Goal: Task Accomplishment & Management: Use online tool/utility

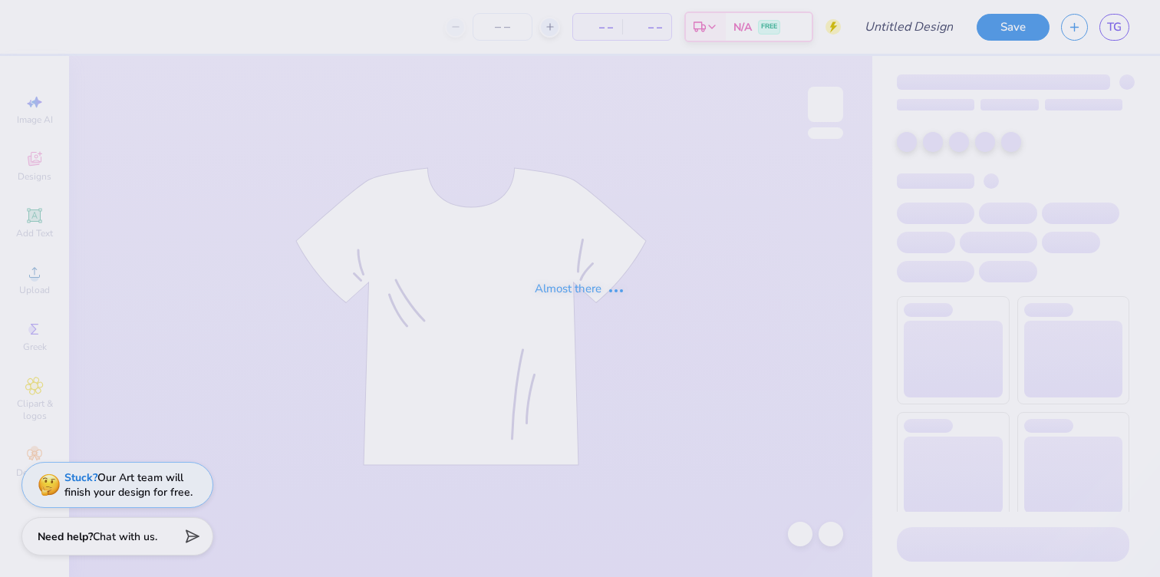
type input "test"
type input "5"
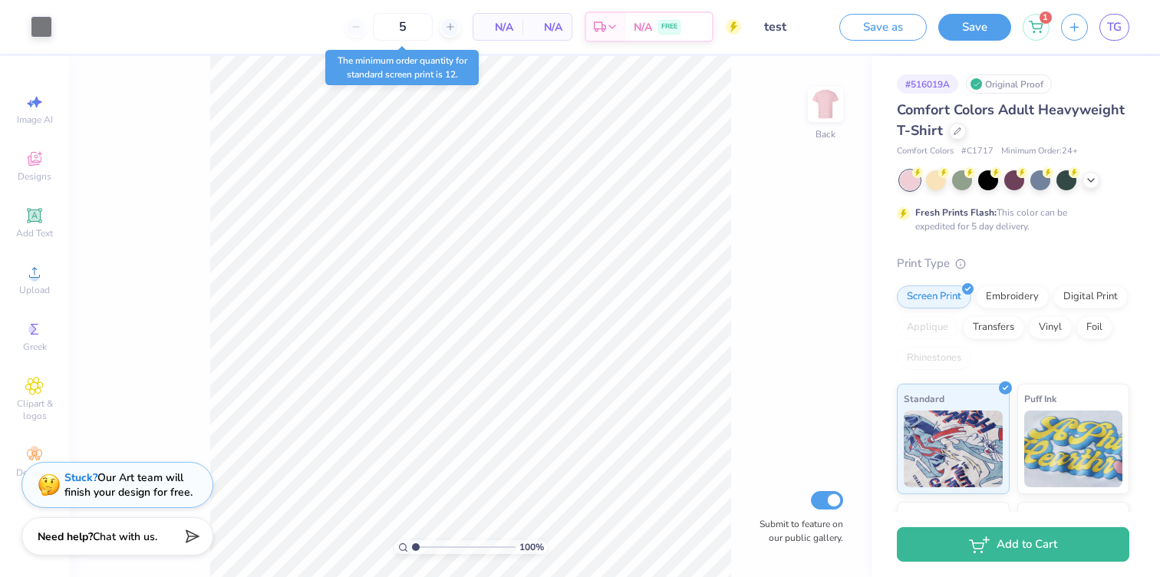
click at [775, 28] on input "test" at bounding box center [790, 27] width 75 height 31
click at [813, 31] on input "test" at bounding box center [790, 27] width 75 height 31
click at [423, 30] on input "5" at bounding box center [403, 27] width 60 height 28
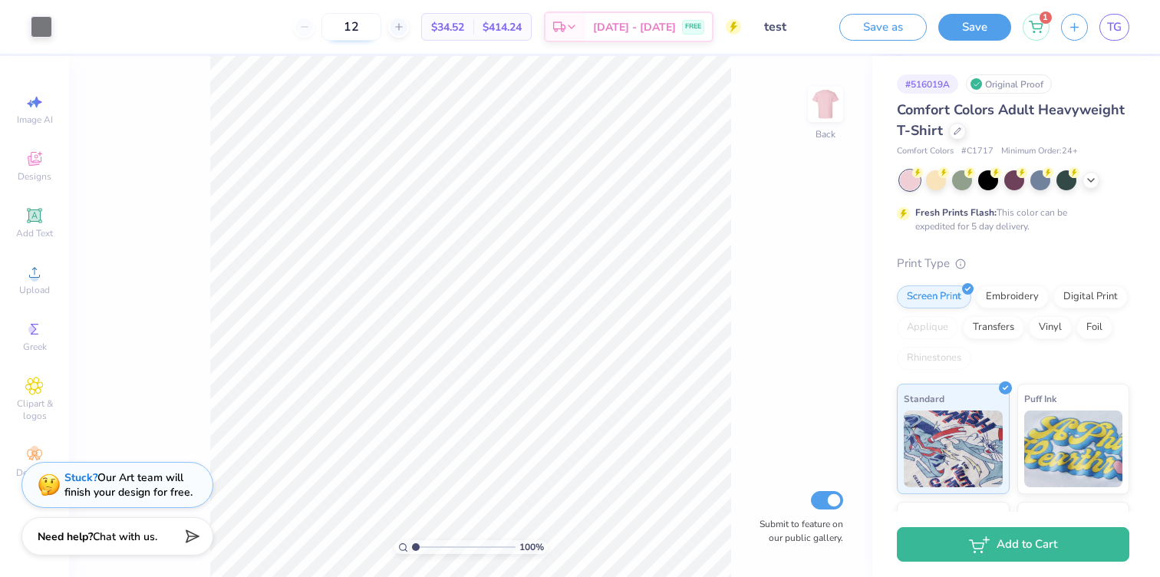
click at [381, 20] on input "12" at bounding box center [351, 27] width 60 height 28
type input "1"
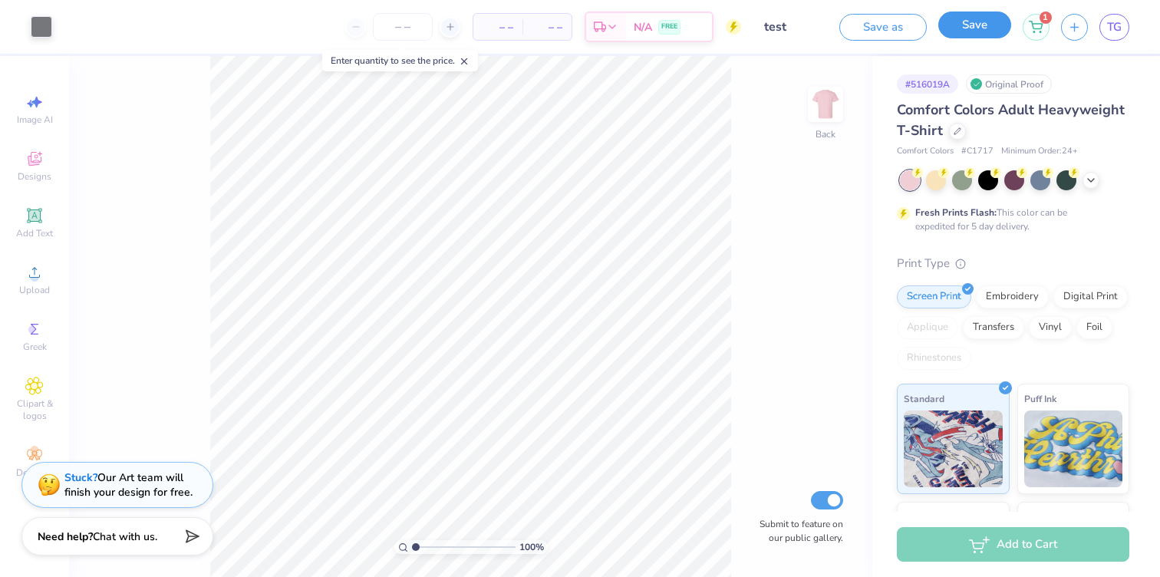
click at [950, 35] on button "Save" at bounding box center [974, 25] width 73 height 27
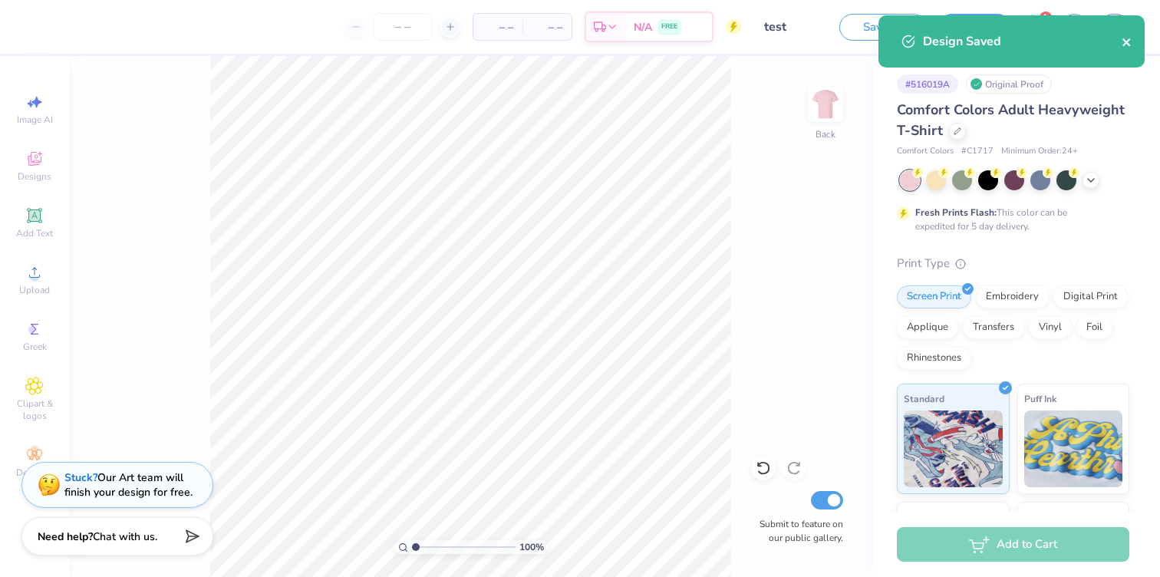
click at [1122, 44] on icon "close" at bounding box center [1127, 42] width 11 height 12
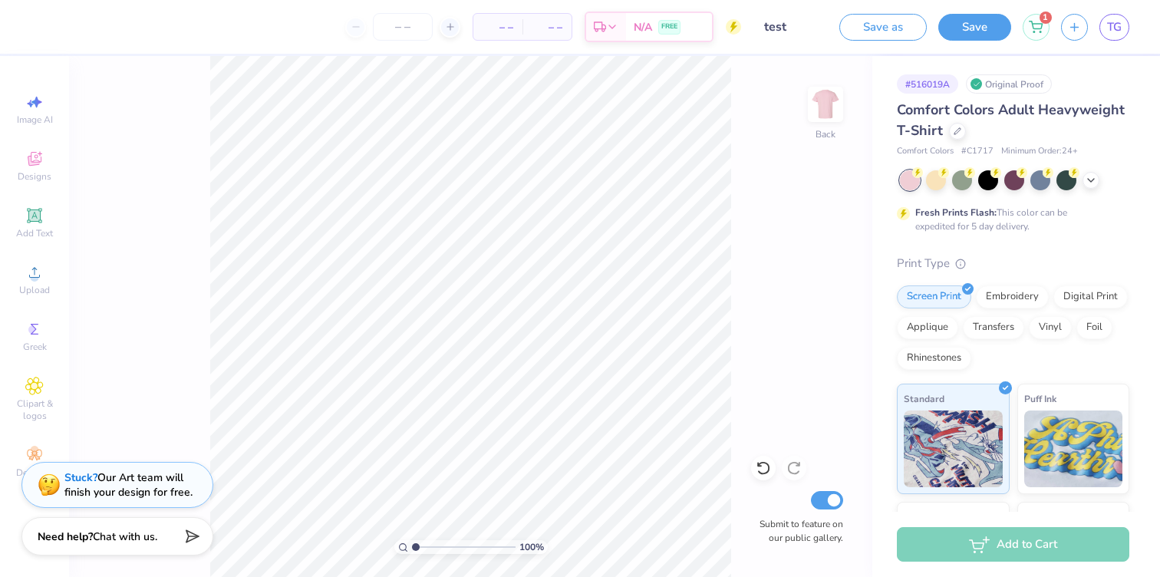
click at [963, 26] on div "– – Per Item – – Total Est. Delivery N/A FREE Design Title test Save as Save 1 …" at bounding box center [580, 288] width 1160 height 577
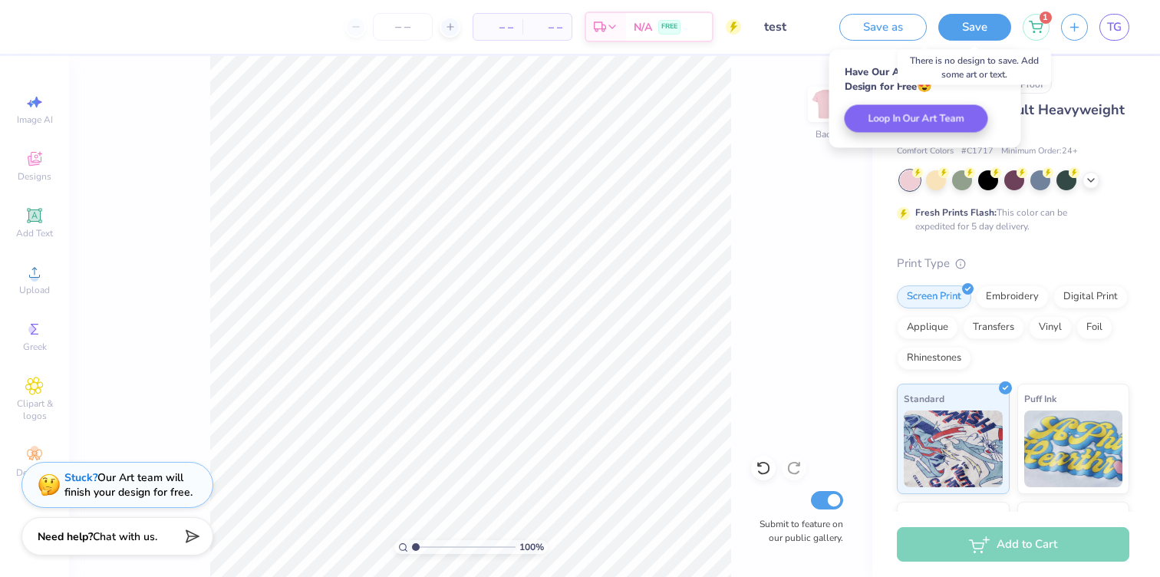
click at [963, 26] on button "Save" at bounding box center [974, 27] width 73 height 27
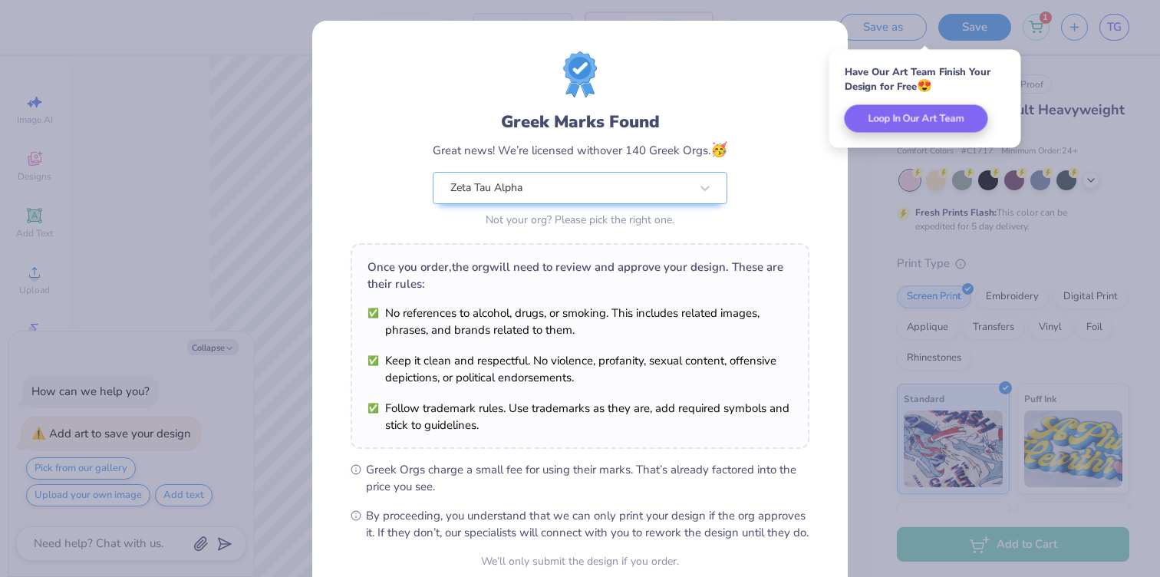
scroll to position [141, 0]
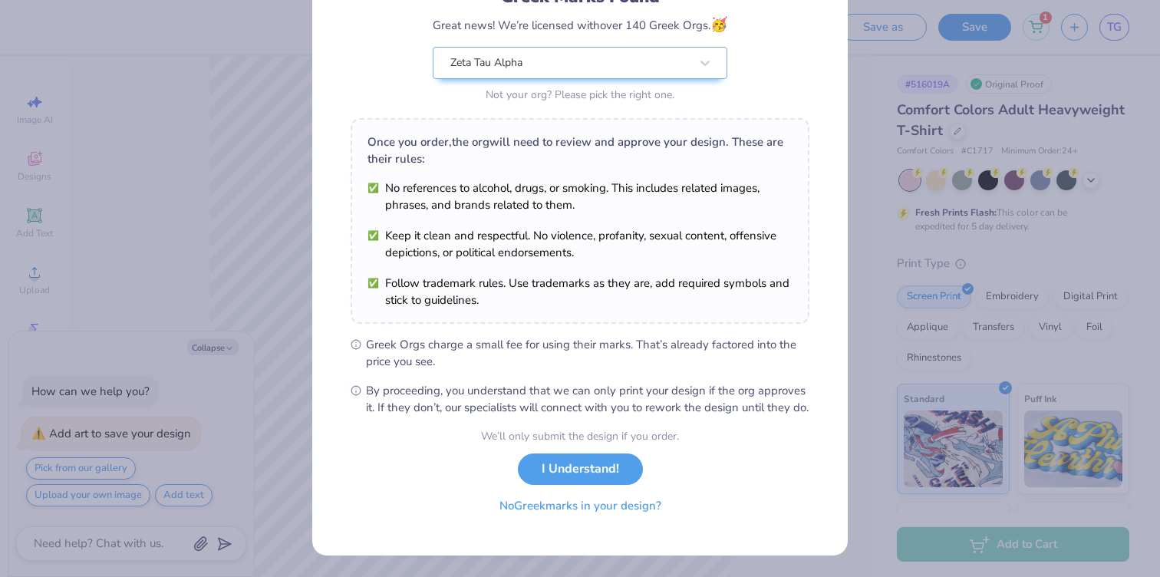
click at [526, 512] on button "No Greek marks in your design?" at bounding box center [580, 505] width 188 height 31
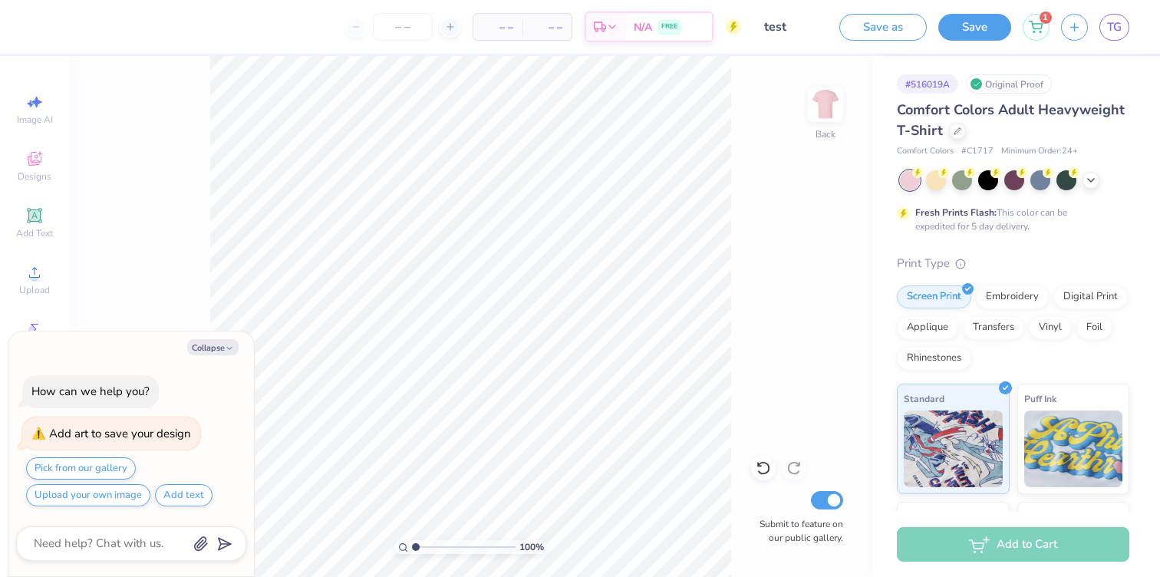
scroll to position [0, 0]
click at [982, 21] on button "Save" at bounding box center [974, 25] width 73 height 27
type textarea "x"
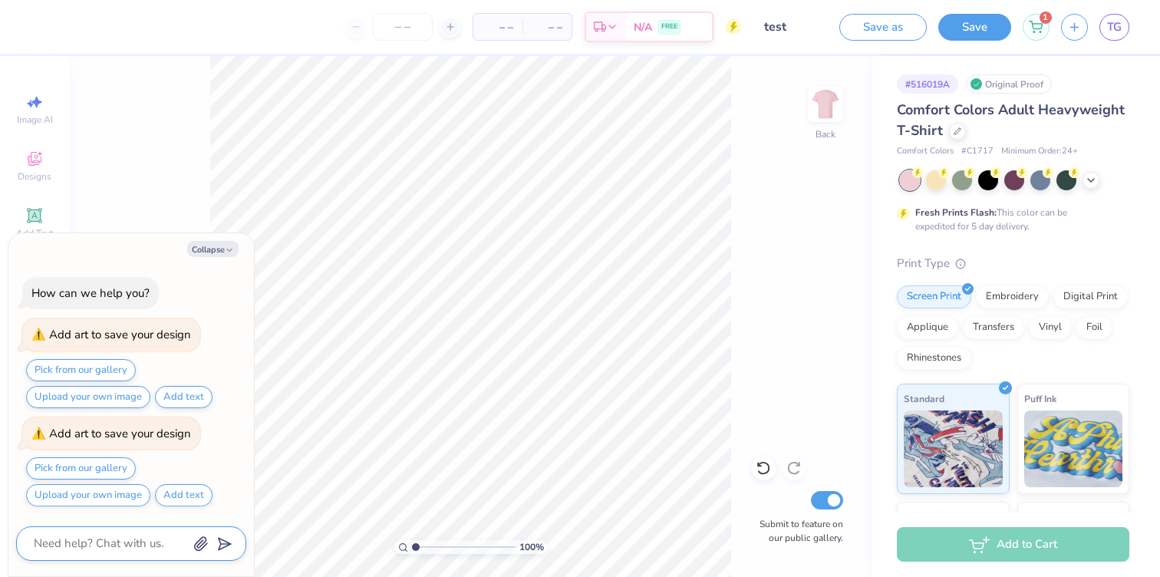
type textarea "d"
type textarea "x"
type textarea "de"
type textarea "x"
type textarea "del"
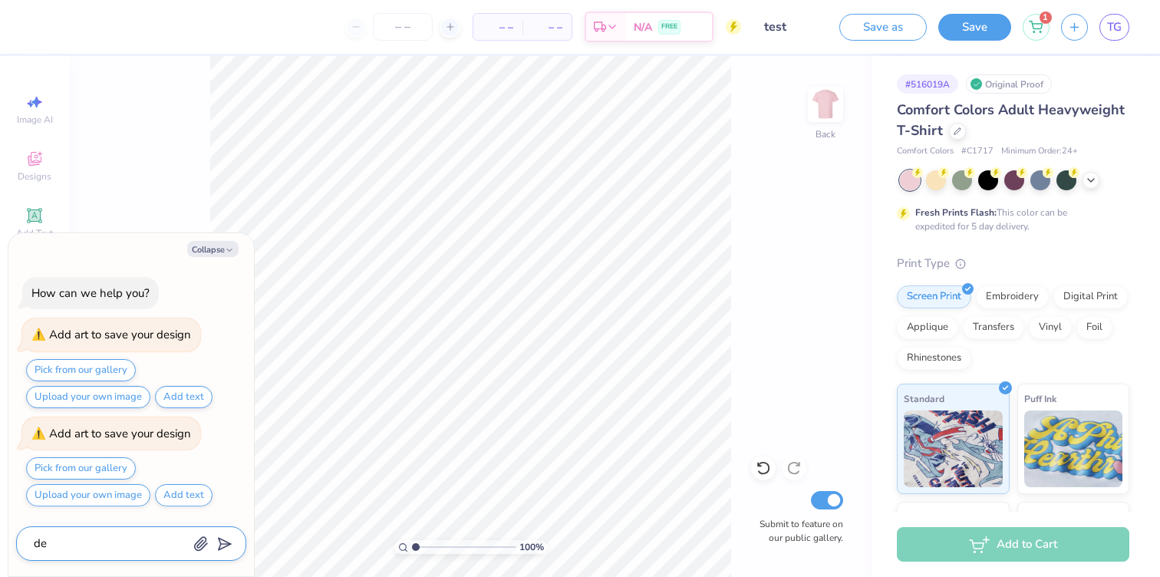
type textarea "x"
type textarea "dele"
type textarea "x"
type textarea "delet"
type textarea "x"
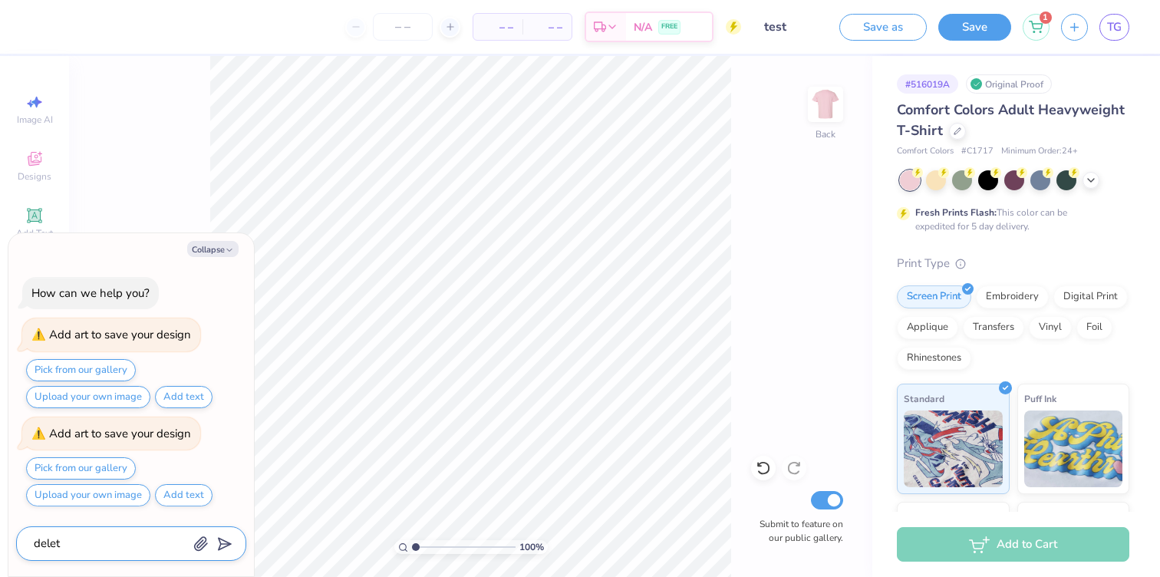
type textarea "delete"
type textarea "x"
type textarea "delete"
type textarea "x"
type textarea "delete d"
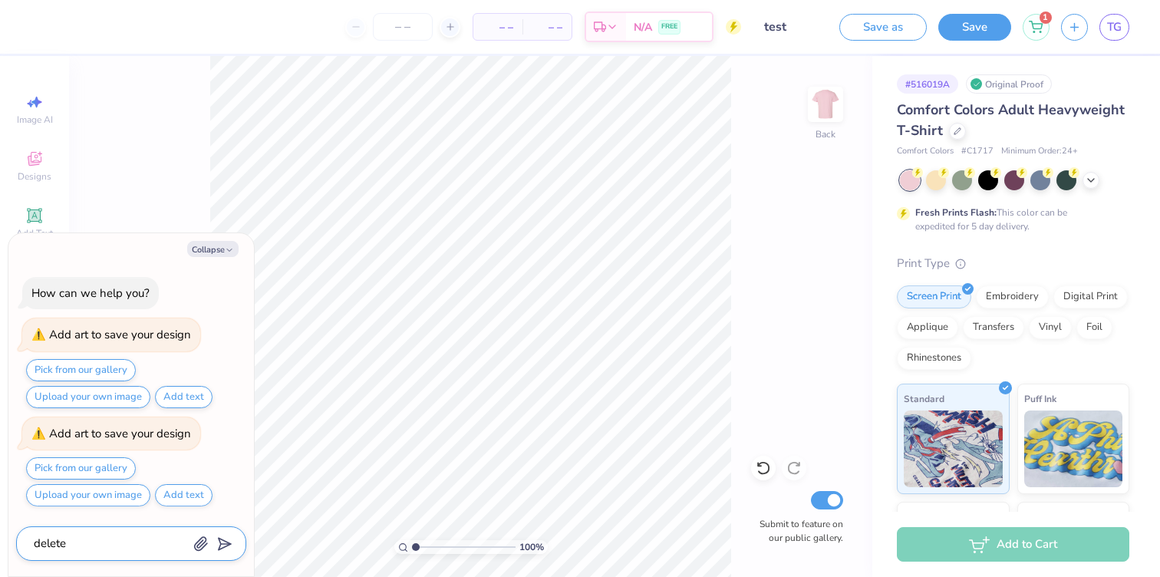
type textarea "x"
type textarea "delete de"
type textarea "x"
type textarea "delete d"
type textarea "x"
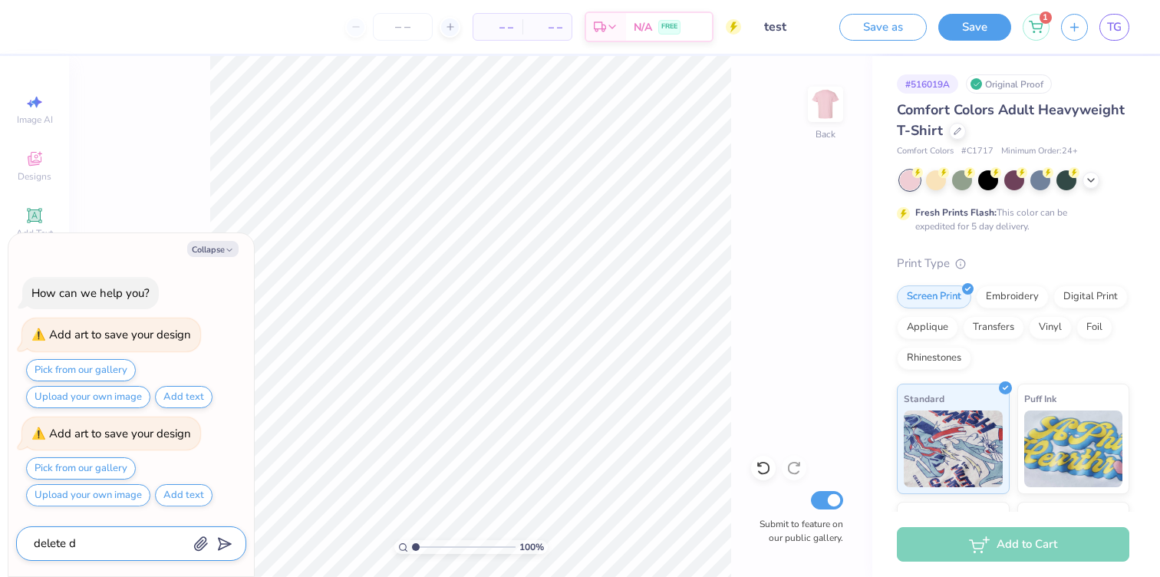
type textarea "delete"
type textarea "x"
type textarea "delete t"
type textarea "x"
type textarea "delete th"
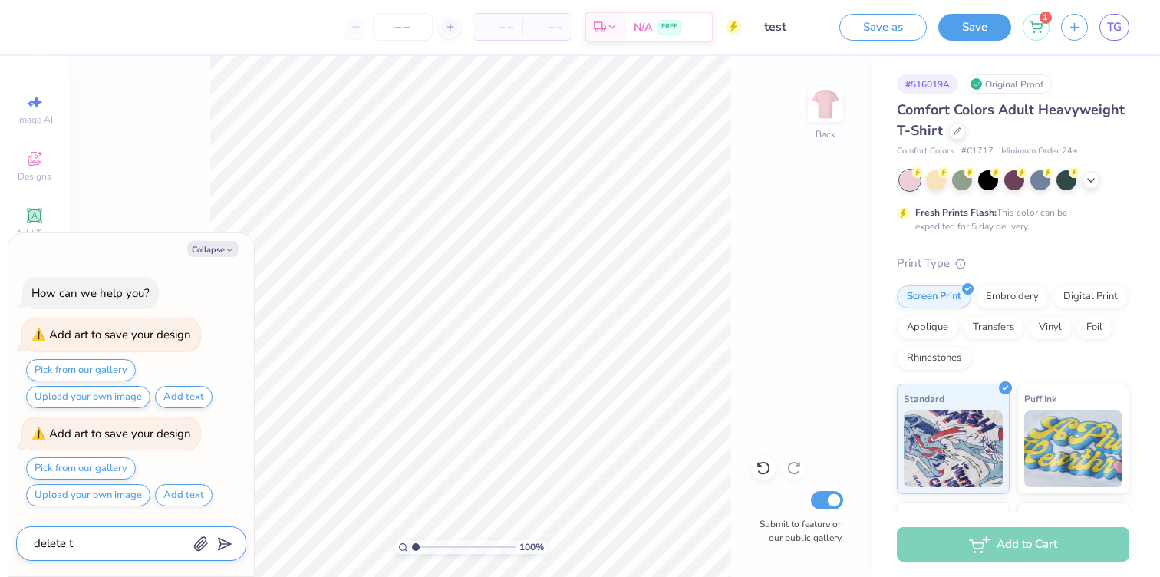
type textarea "x"
type textarea "delete thi"
type textarea "x"
type textarea "delete this"
type textarea "x"
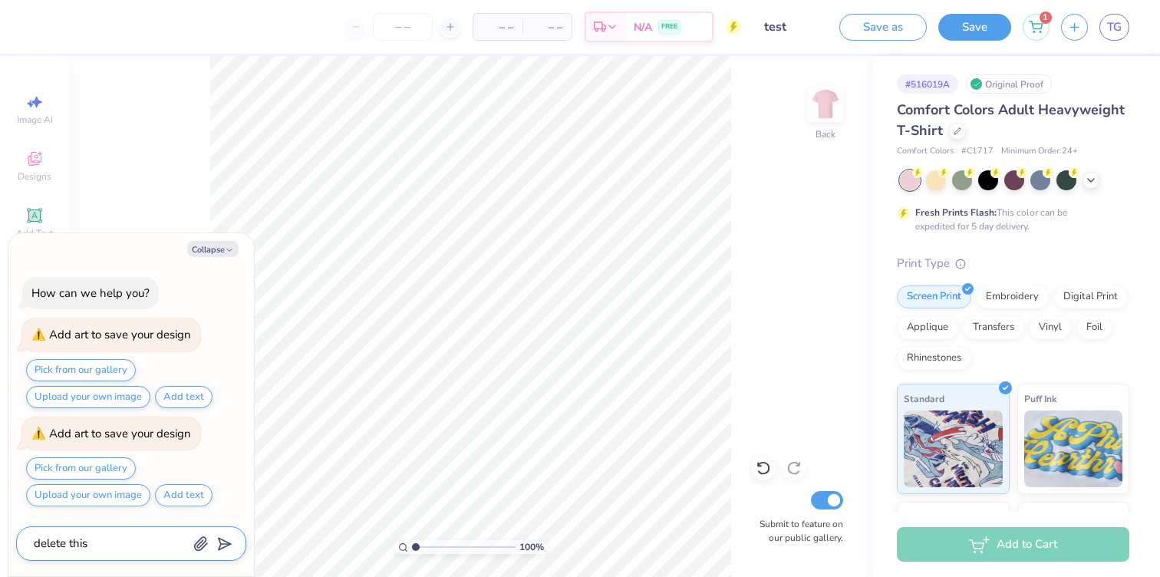
type textarea "delete this"
type textarea "x"
type textarea "delete this d"
type textarea "x"
type textarea "delete this de"
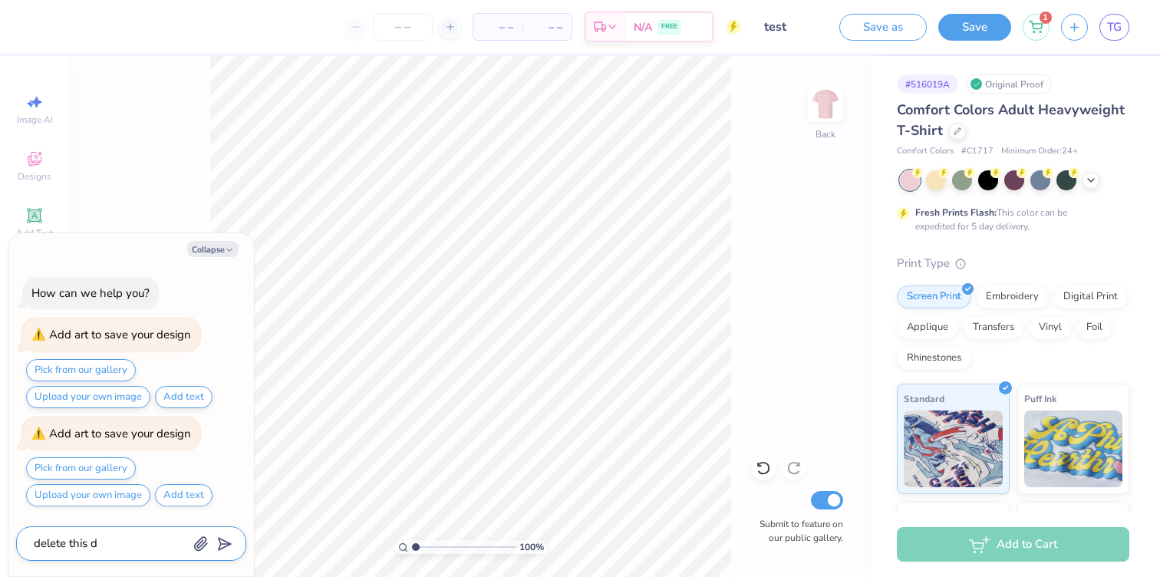
type textarea "x"
type textarea "delete this des"
type textarea "x"
type textarea "delete this desi"
type textarea "x"
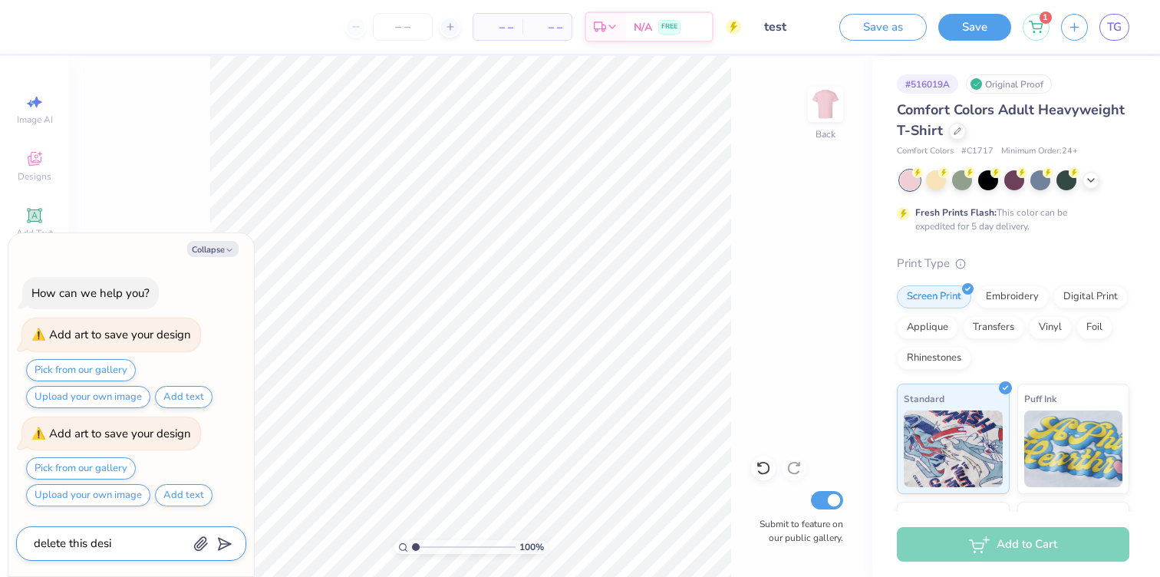
type textarea "delete this desig"
type textarea "x"
type textarea "delete this design"
type textarea "x"
type textarea "delete this design"
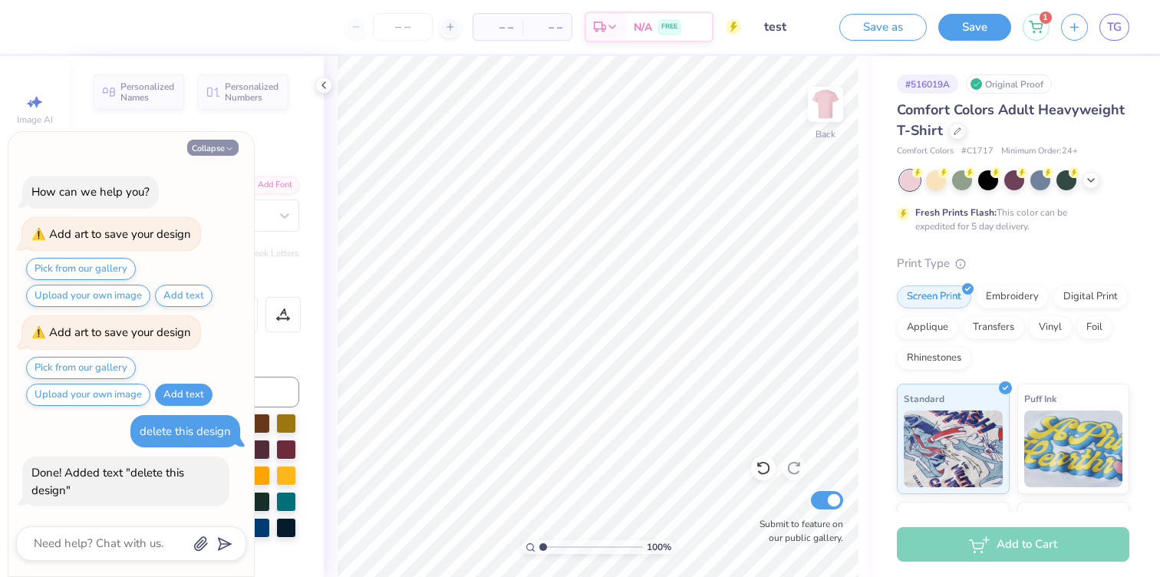
click at [198, 153] on button "Collapse" at bounding box center [212, 148] width 51 height 16
type textarea "x"
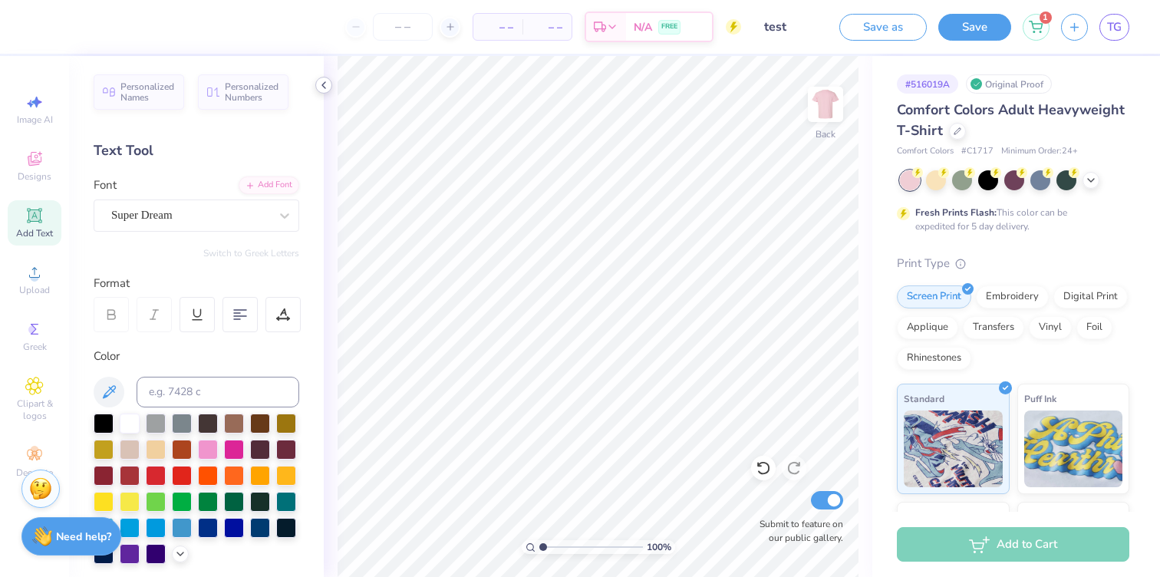
click at [324, 85] on icon at bounding box center [324, 85] width 12 height 12
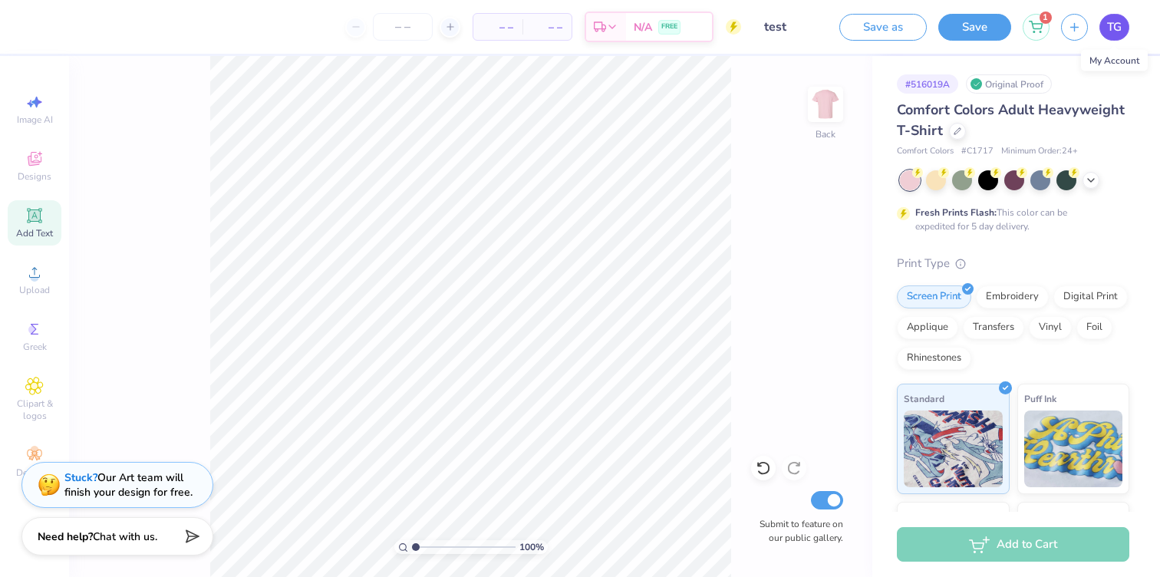
click at [1124, 28] on link "TG" at bounding box center [1114, 27] width 30 height 27
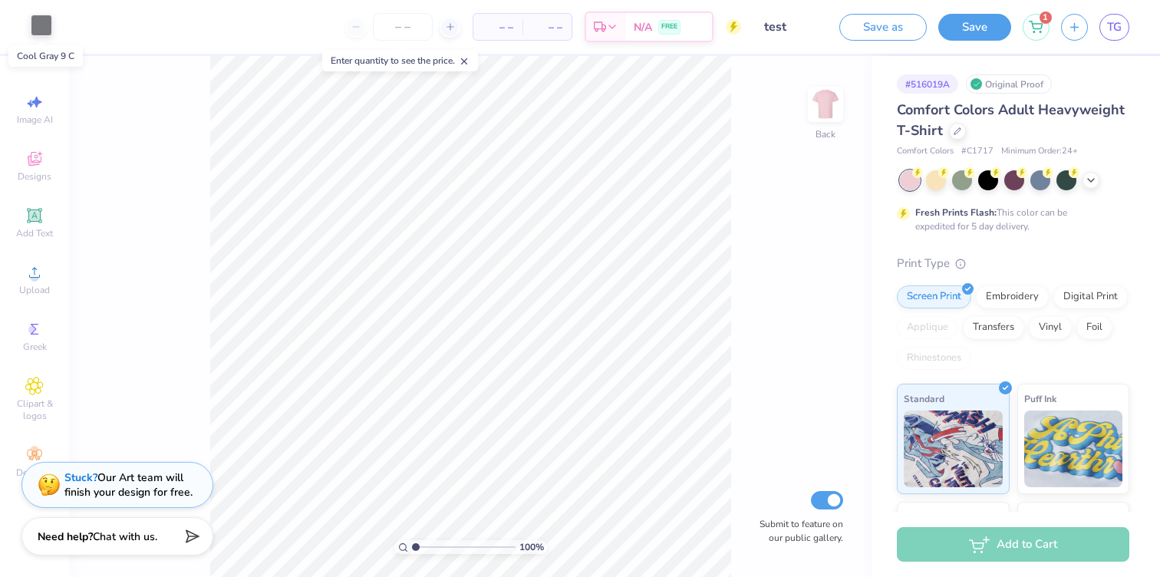
click at [41, 22] on div at bounding box center [41, 25] width 21 height 21
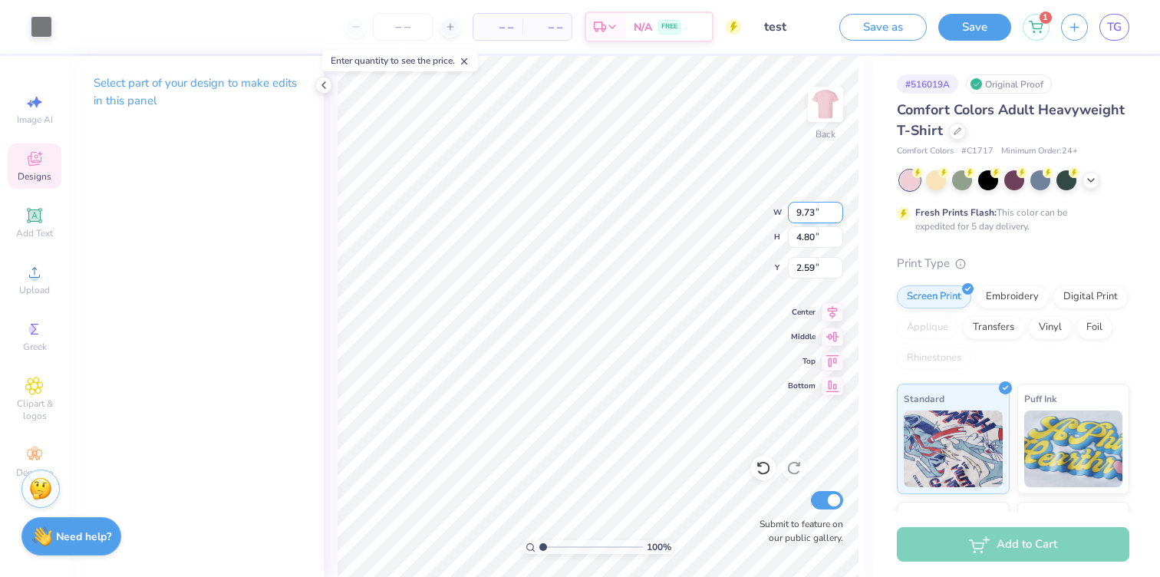
type input "3.87"
click at [31, 160] on icon at bounding box center [35, 159] width 14 height 14
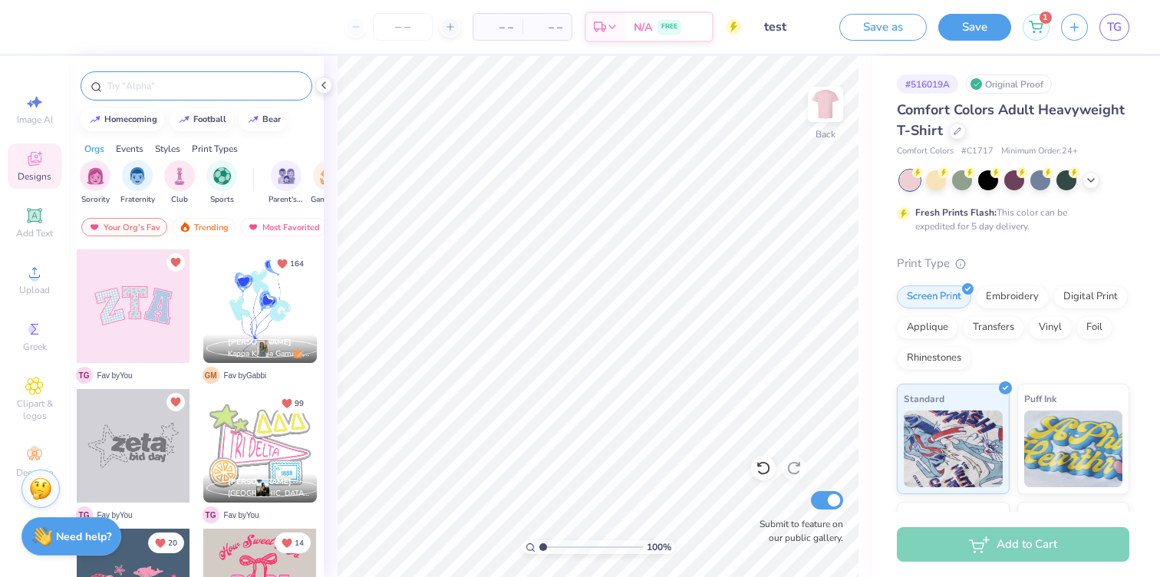
click at [160, 85] on input "text" at bounding box center [204, 85] width 196 height 15
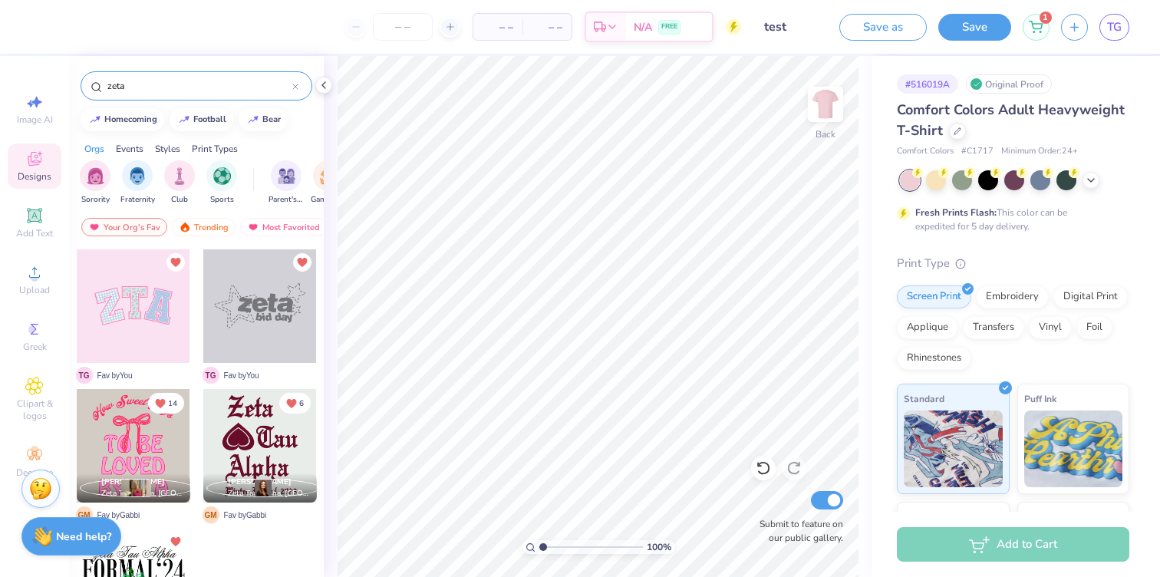
scroll to position [33, 0]
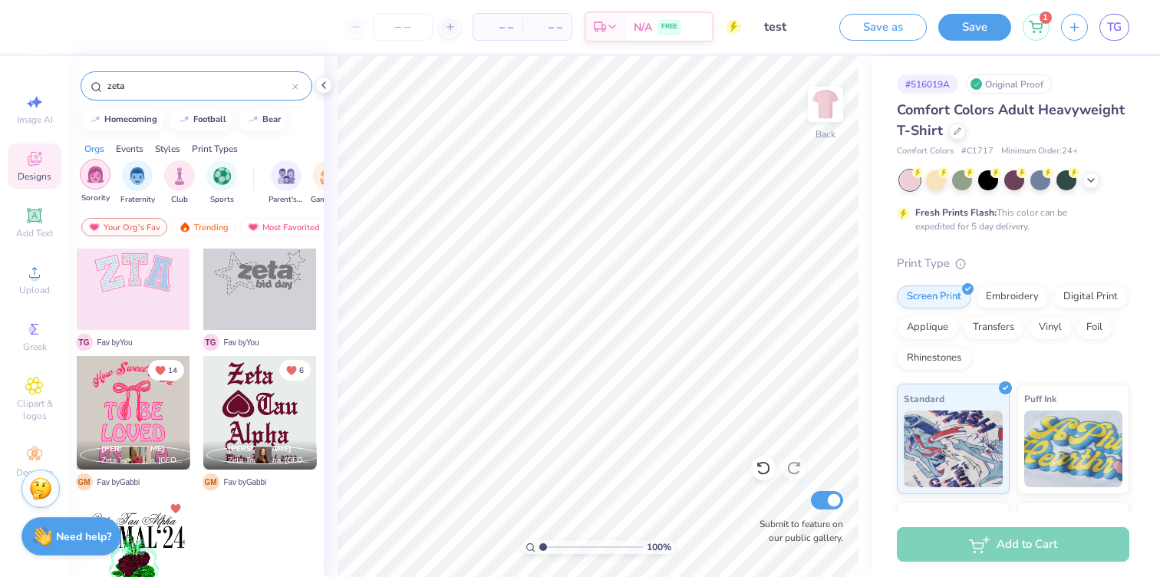
click at [100, 176] on img "filter for Sorority" at bounding box center [96, 175] width 18 height 18
click at [182, 97] on div "zeta" at bounding box center [197, 85] width 232 height 29
click at [183, 91] on input "zeta" at bounding box center [199, 85] width 186 height 15
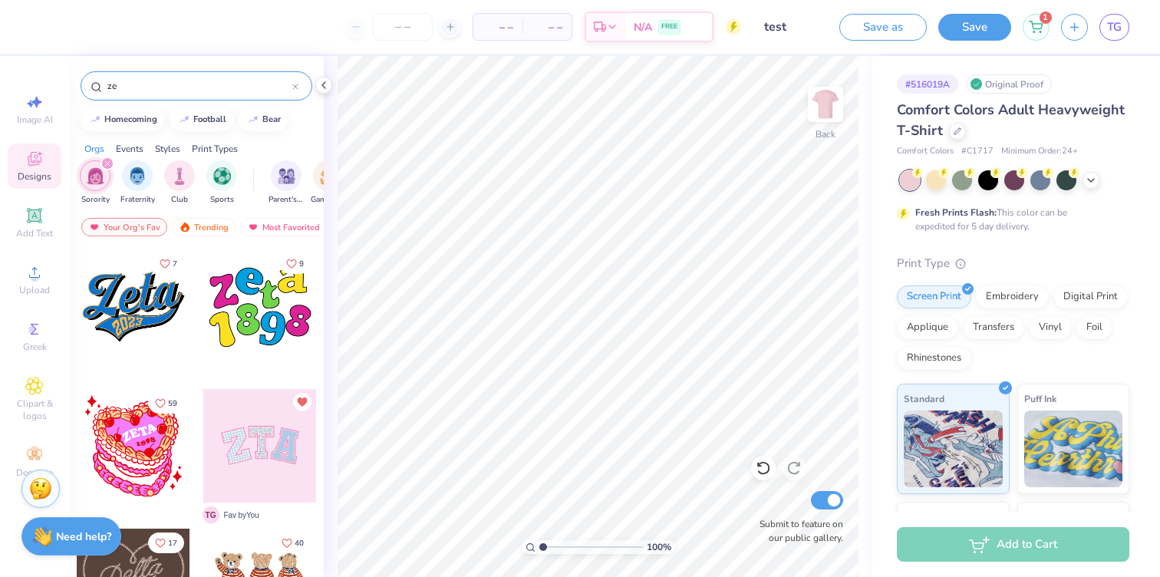
type input "z"
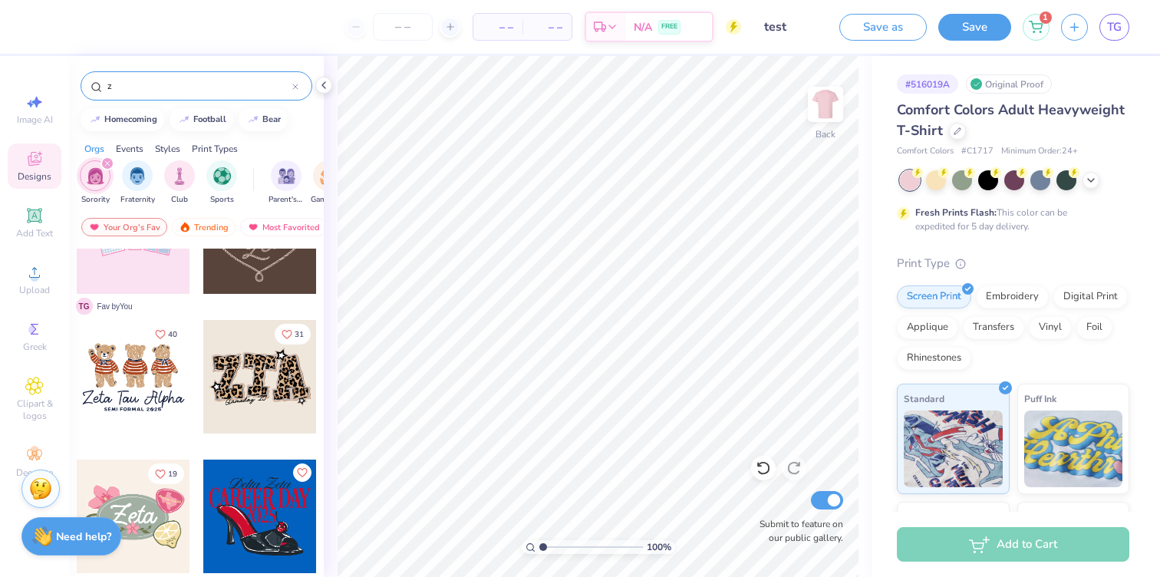
scroll to position [0, 0]
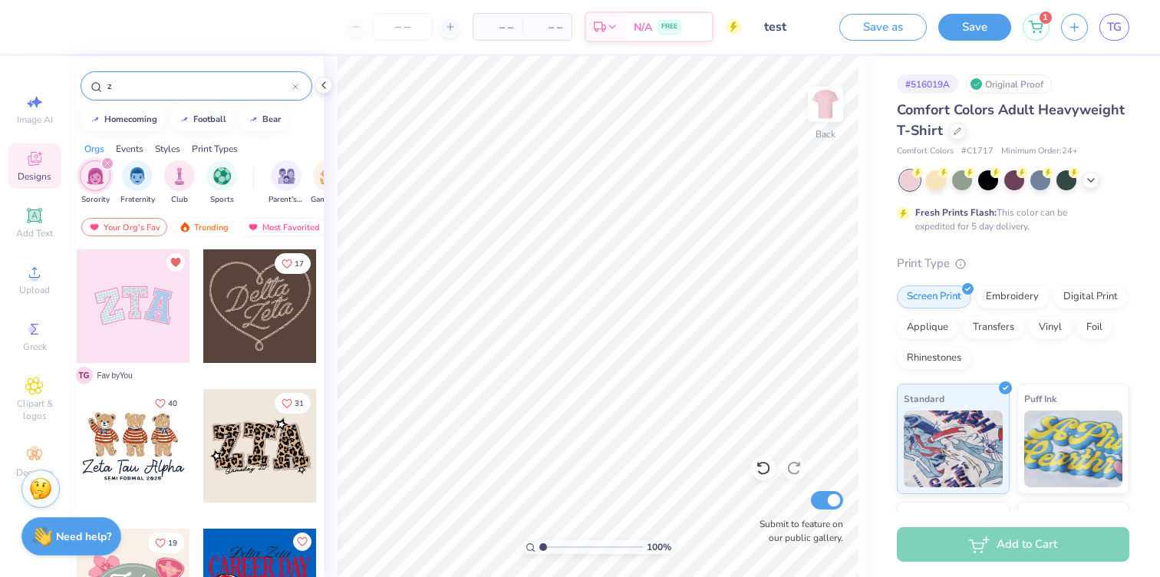
type input "z"
click at [235, 462] on div at bounding box center [260, 446] width 114 height 114
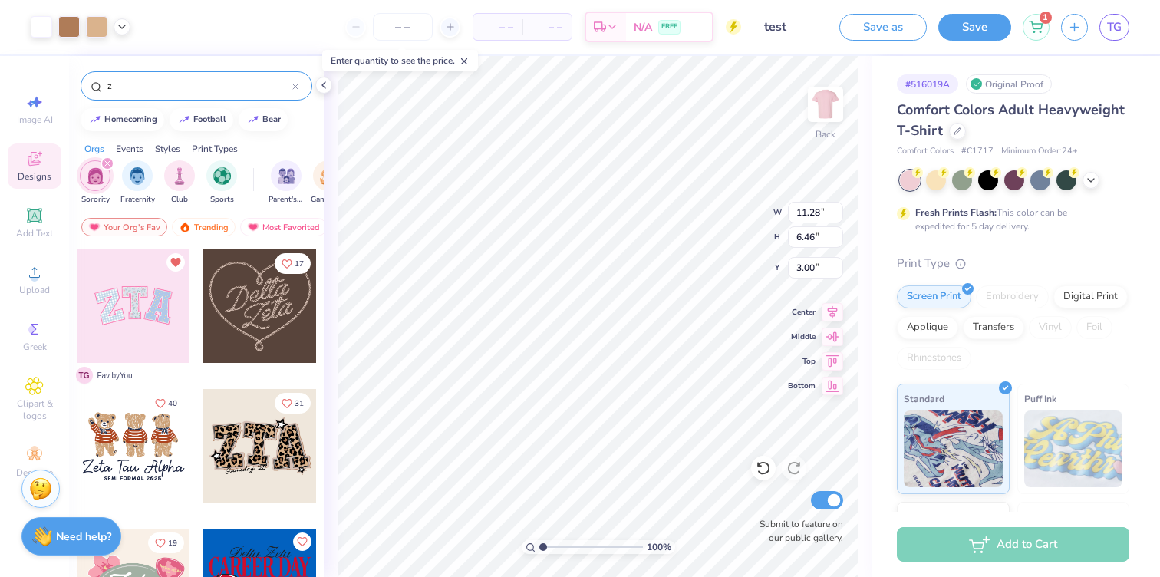
click at [171, 81] on input "z" at bounding box center [199, 85] width 186 height 15
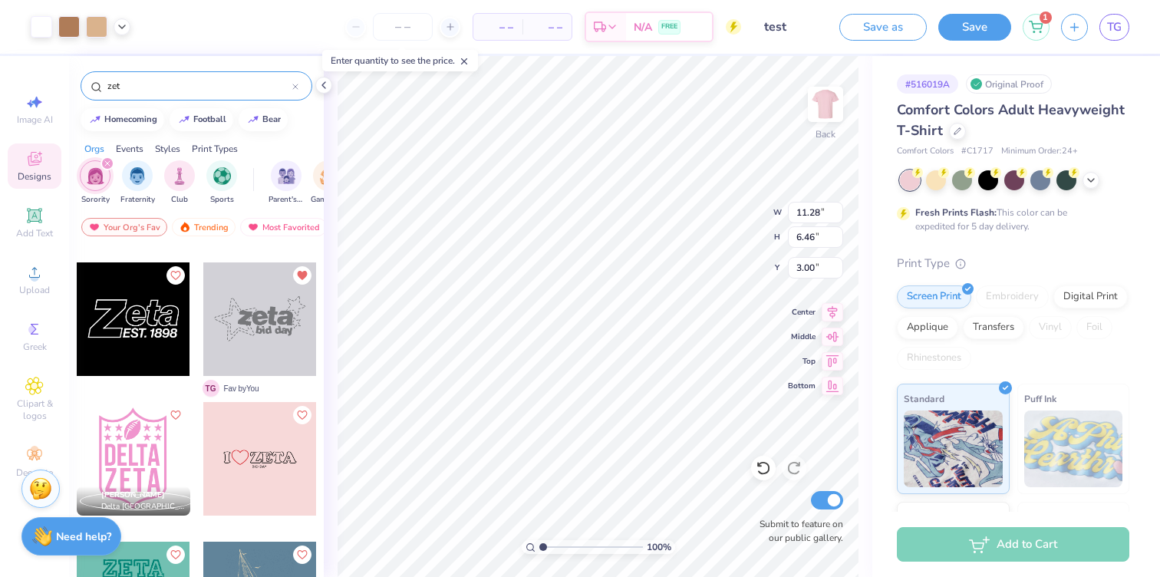
scroll to position [698, 0]
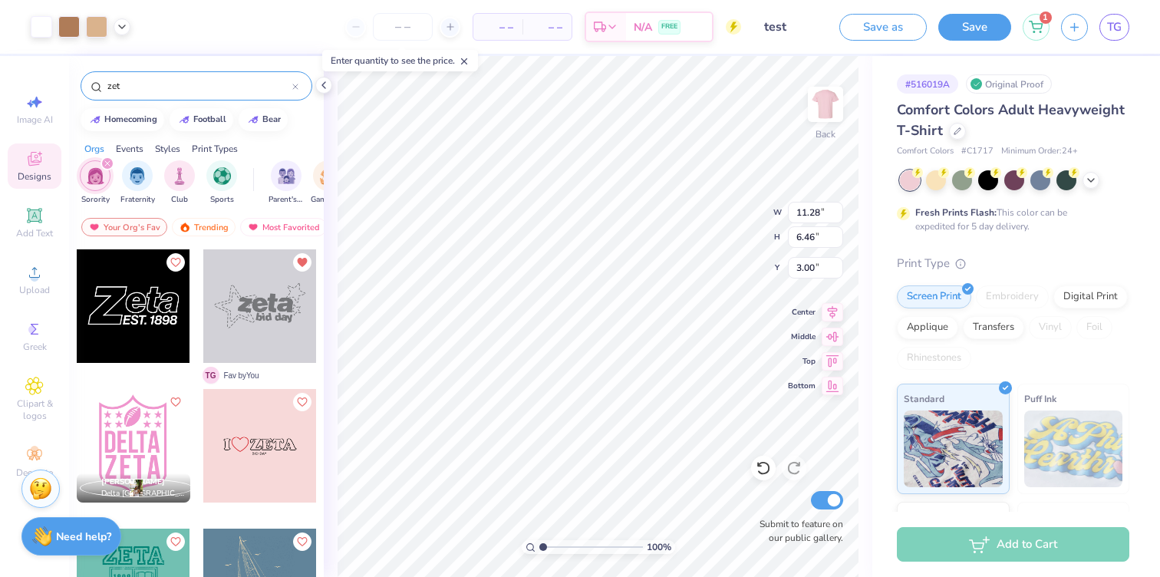
type input "zet"
click at [144, 328] on div at bounding box center [134, 306] width 114 height 114
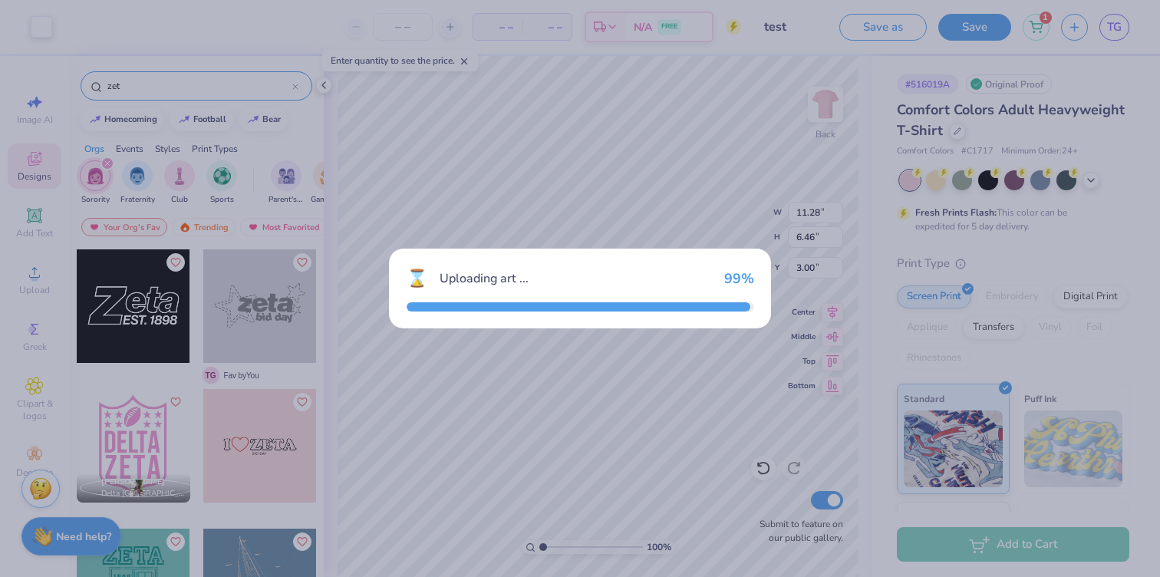
type input "5.86"
type input "2.47"
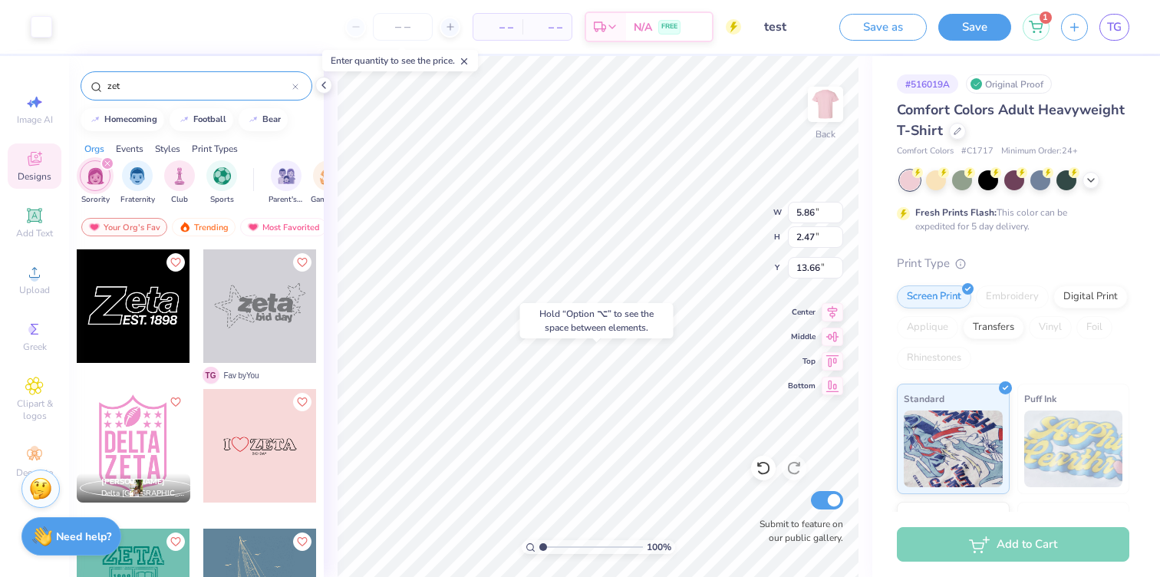
type input "13.66"
type input "11.28"
type input "6.46"
type input "3.00"
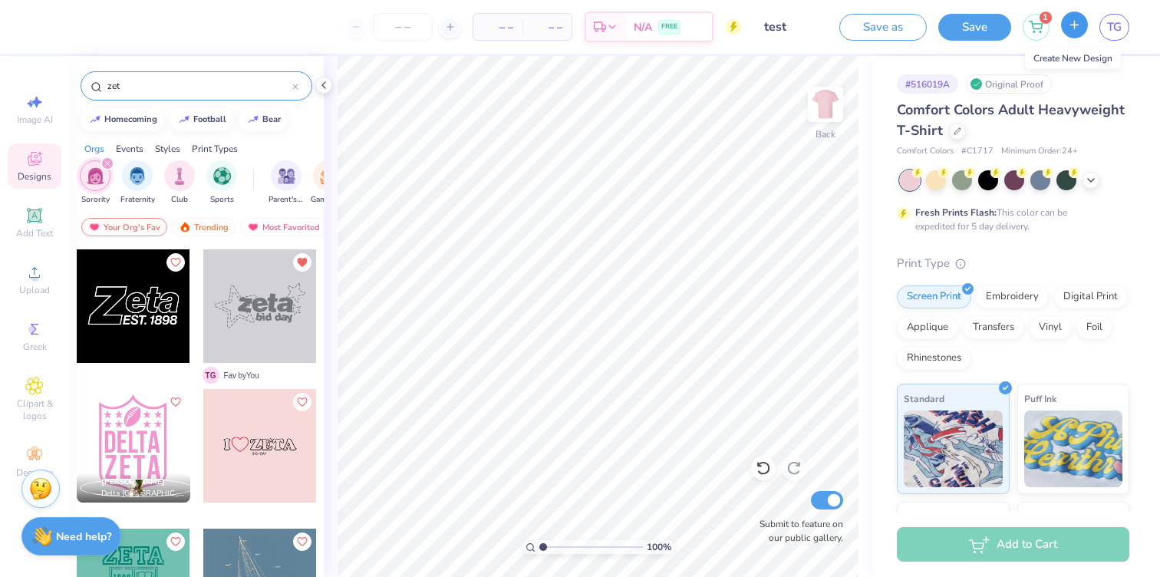
click at [1072, 30] on icon "button" at bounding box center [1074, 24] width 13 height 13
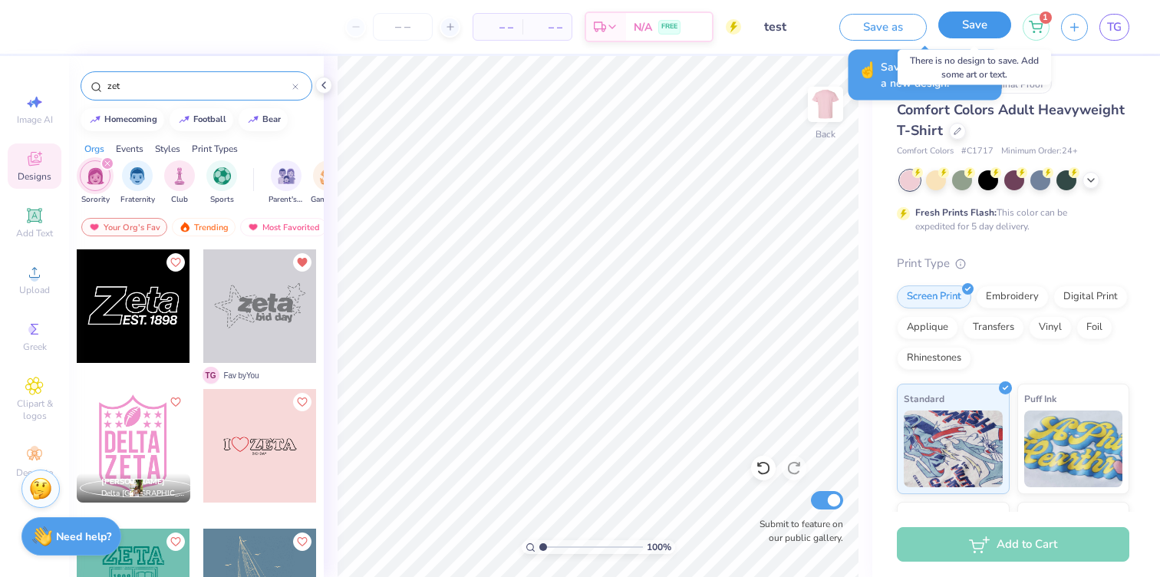
click at [987, 24] on button "Save" at bounding box center [974, 25] width 73 height 27
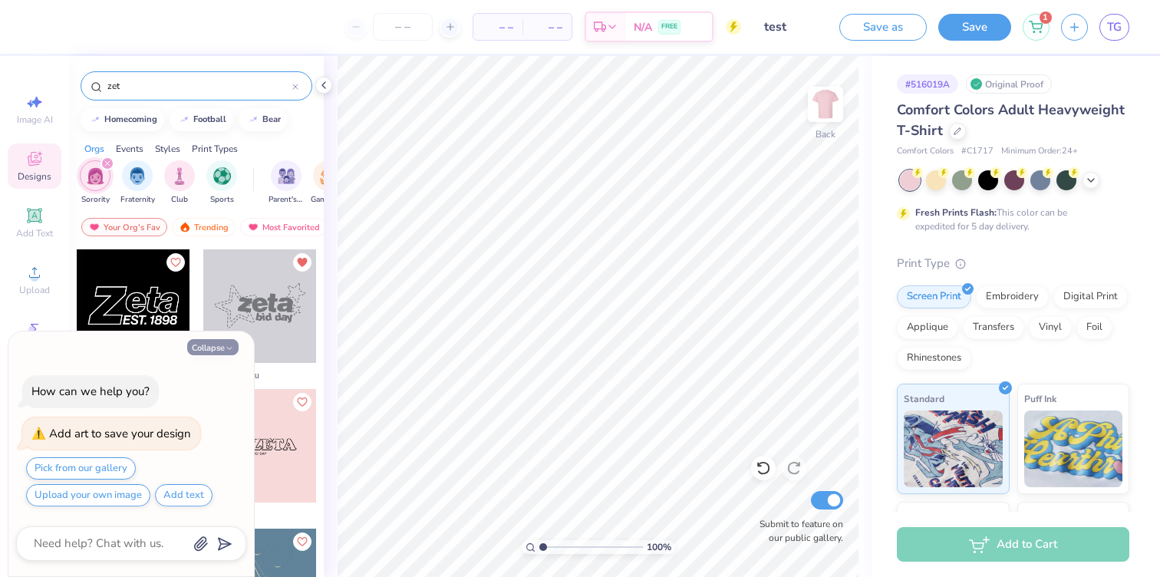
click at [227, 345] on icon "button" at bounding box center [229, 348] width 9 height 9
type textarea "x"
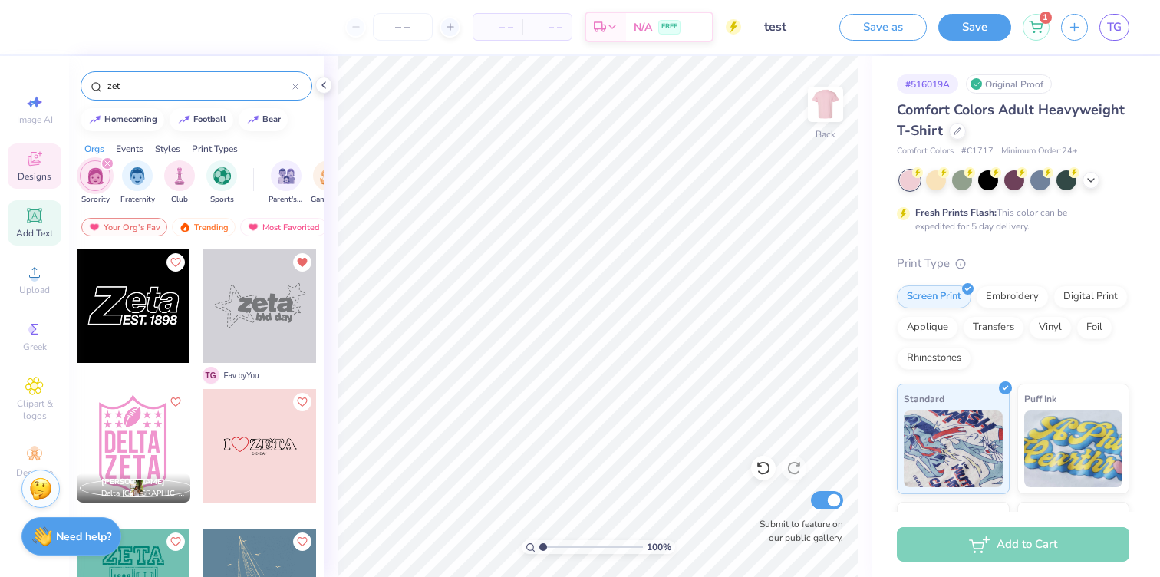
click at [41, 233] on span "Add Text" at bounding box center [34, 233] width 37 height 12
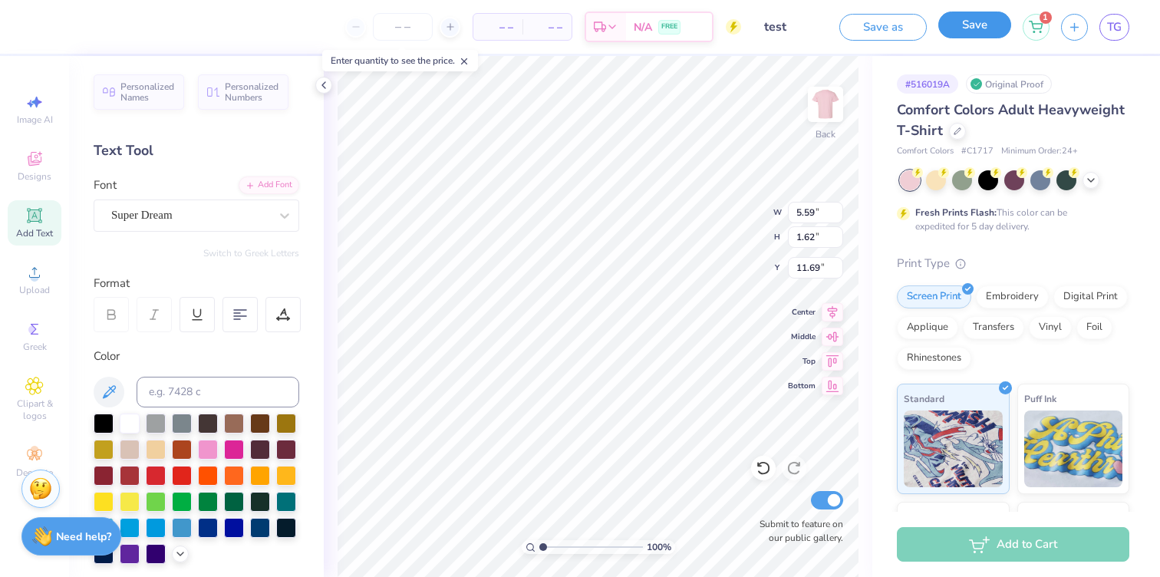
click at [989, 29] on button "Save" at bounding box center [974, 25] width 73 height 27
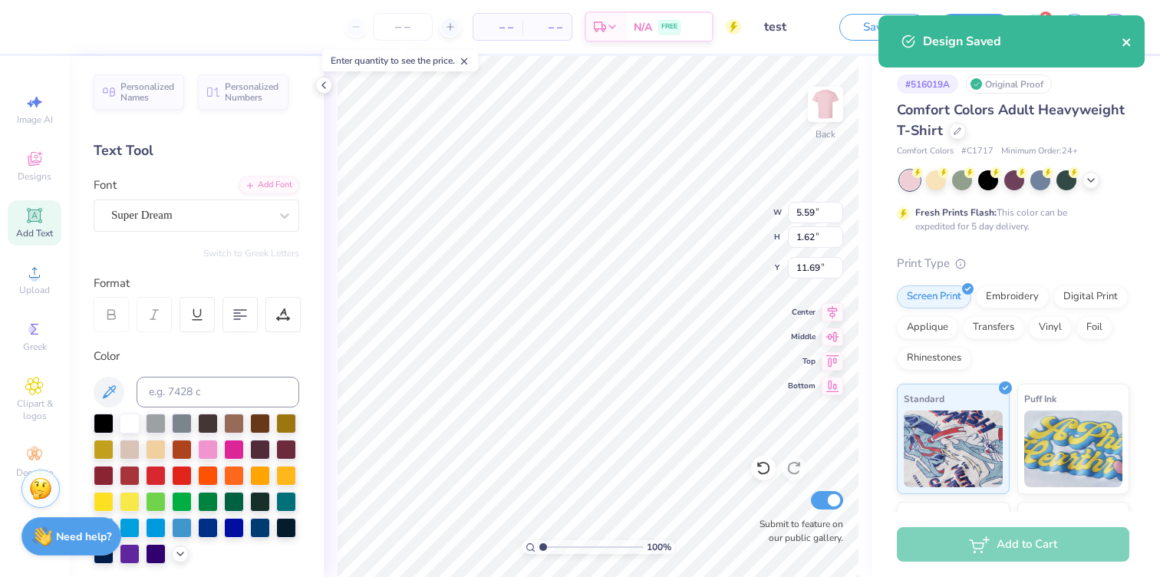
click at [1125, 42] on icon "close" at bounding box center [1126, 42] width 8 height 8
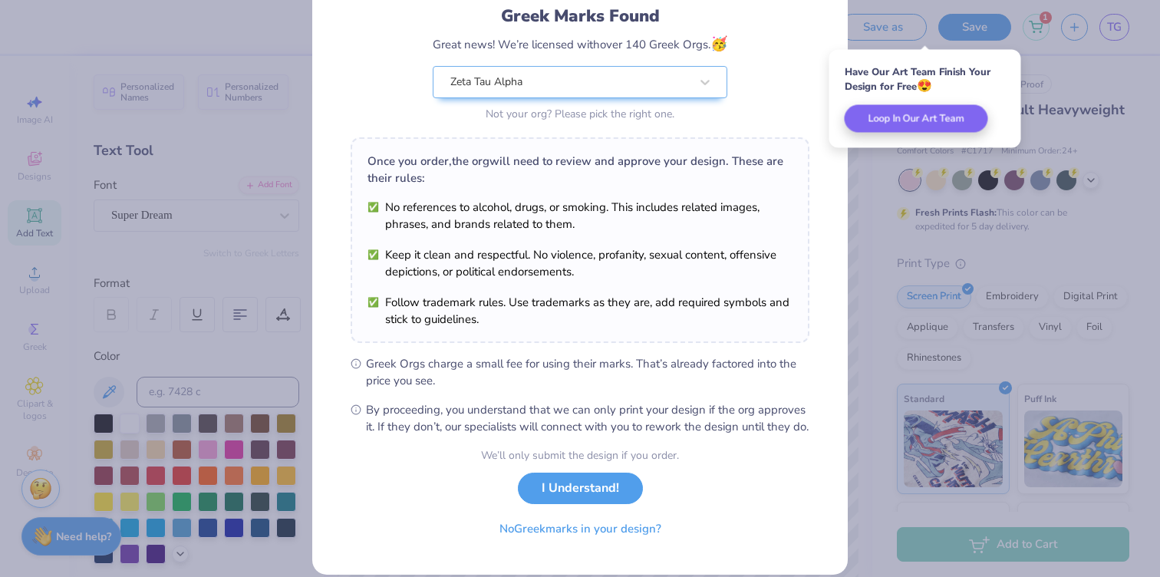
scroll to position [141, 0]
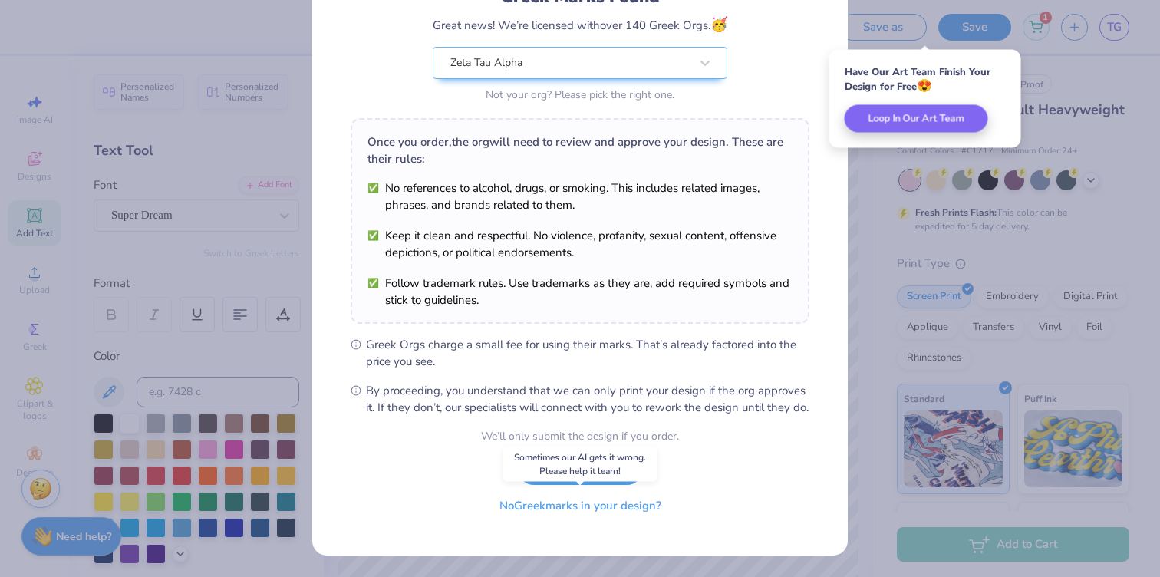
click at [604, 500] on button "No Greek marks in your design?" at bounding box center [580, 505] width 188 height 31
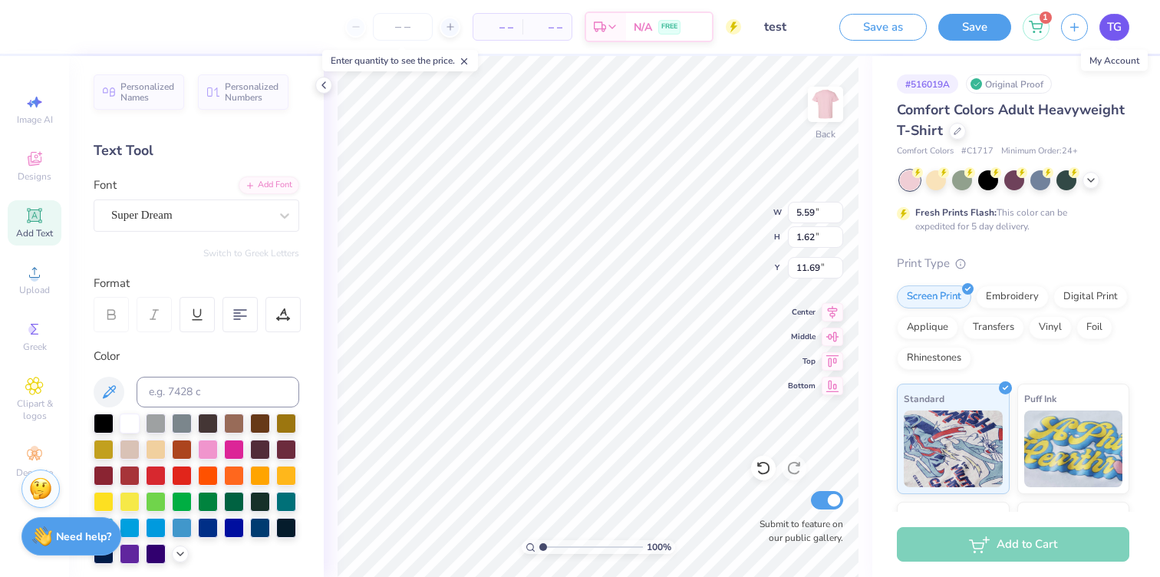
click at [1105, 26] on link "TG" at bounding box center [1114, 27] width 30 height 27
